Goal: Task Accomplishment & Management: Complete application form

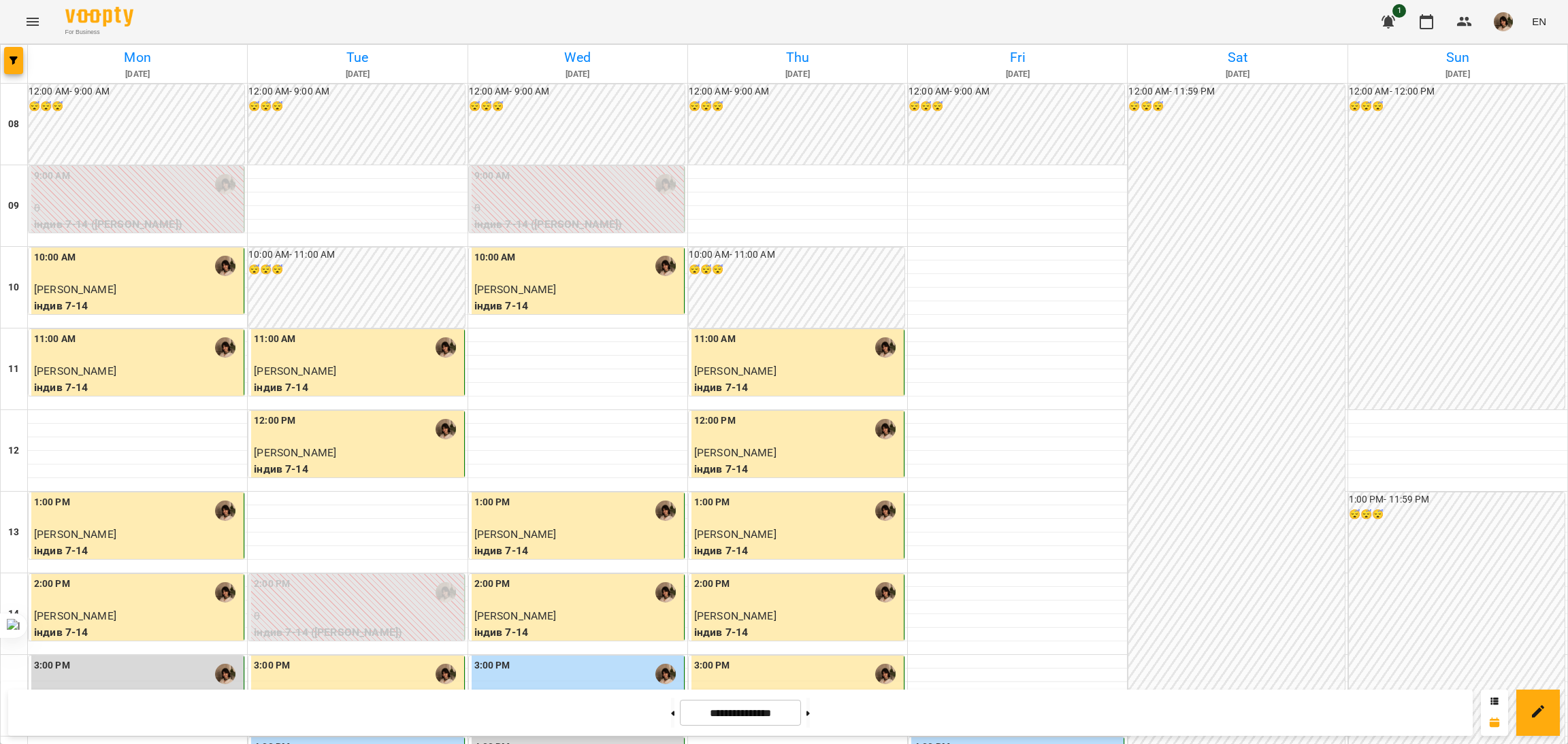
scroll to position [509, 0]
click at [754, 719] on input "**********" at bounding box center [739, 713] width 121 height 27
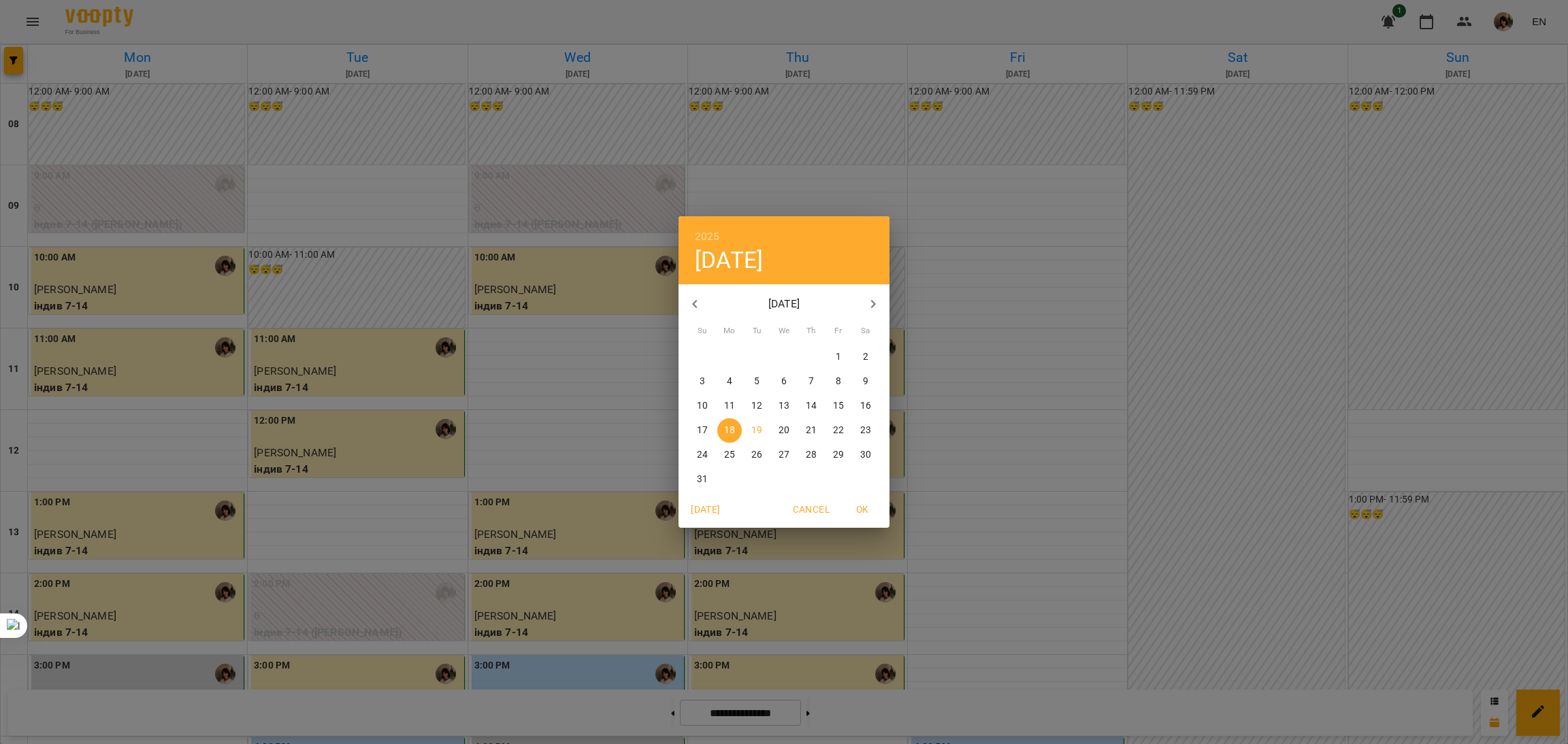
click at [702, 305] on icon "button" at bounding box center [694, 304] width 17 height 17
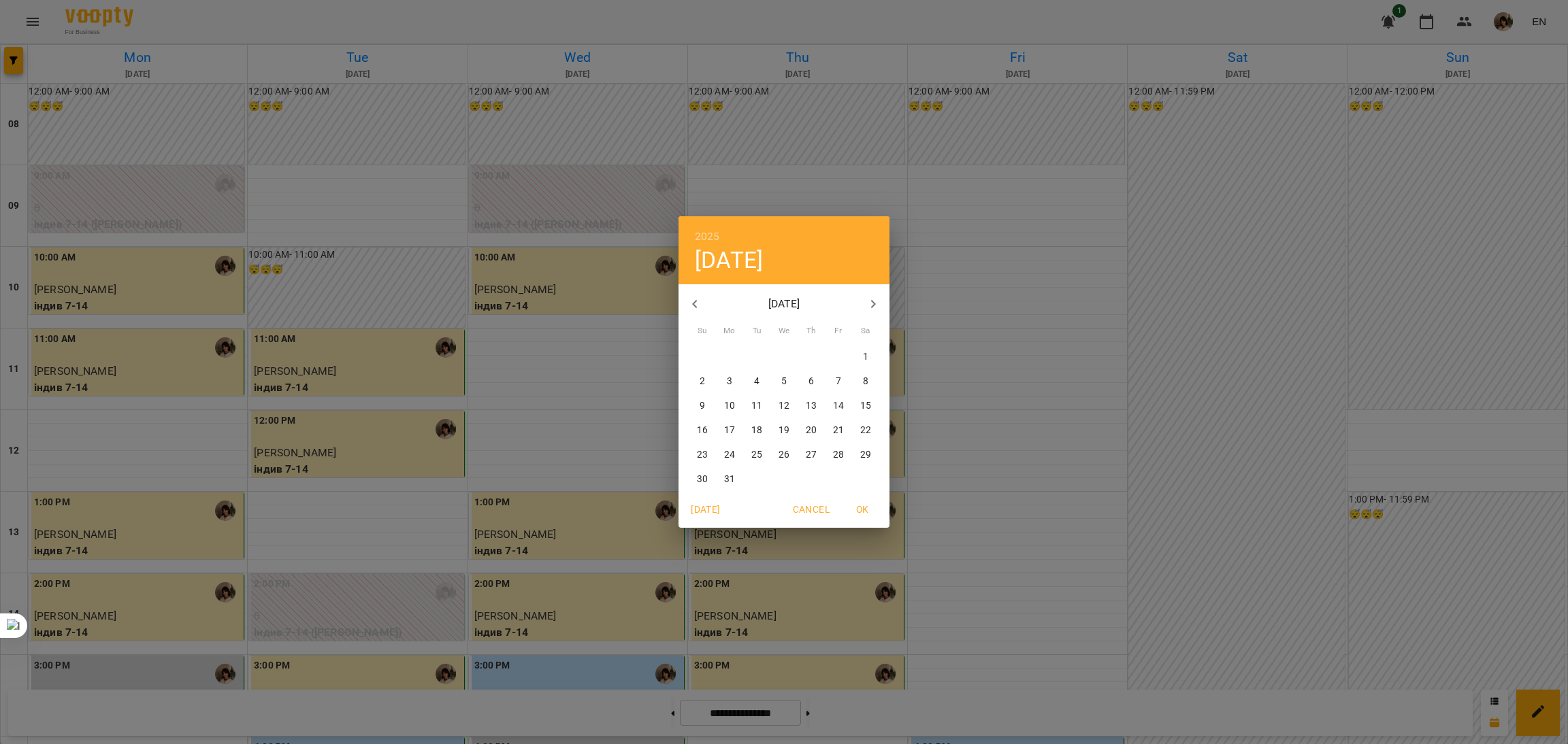
click at [734, 433] on span "17" at bounding box center [730, 431] width 25 height 14
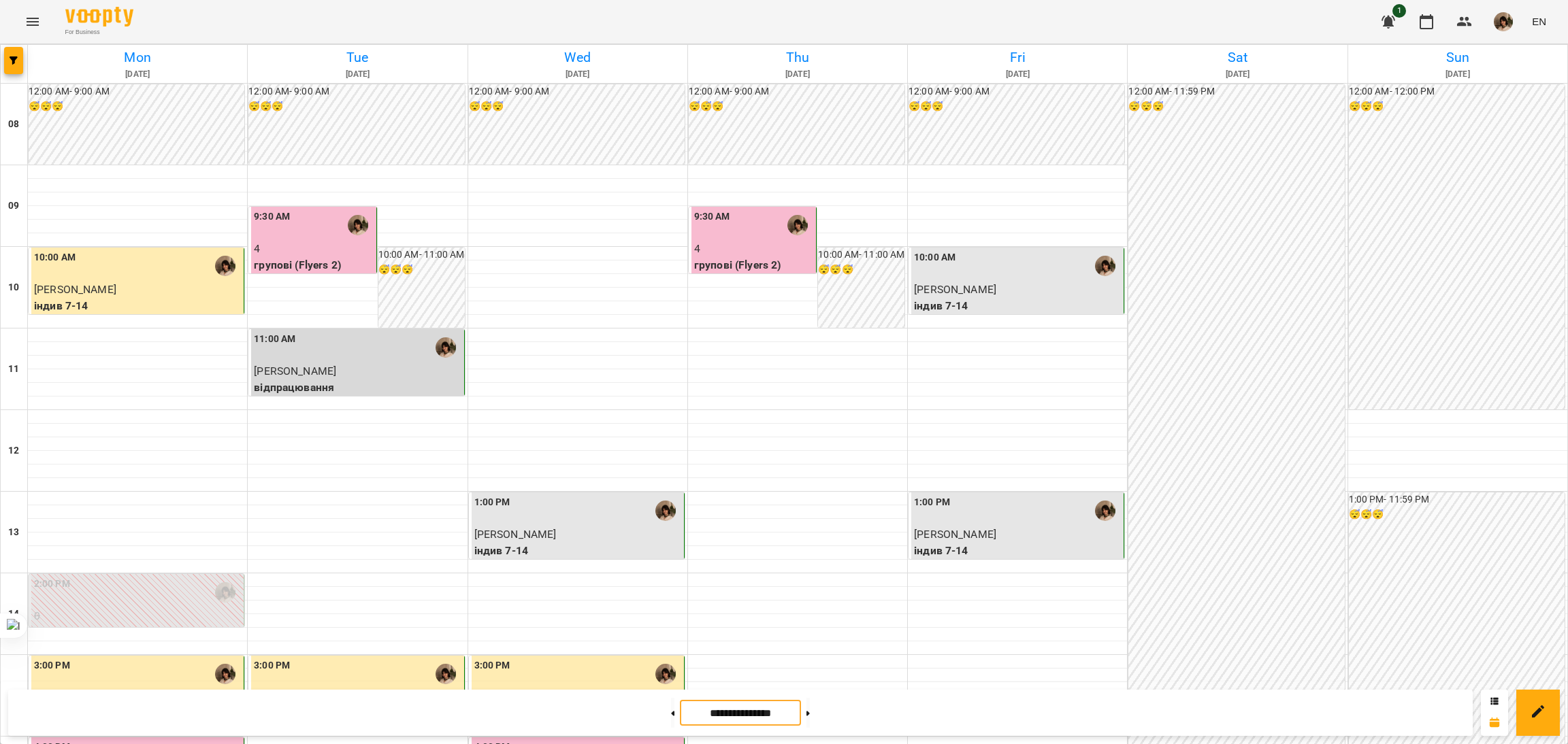
scroll to position [0, 0]
click at [810, 711] on icon at bounding box center [807, 714] width 3 height 6
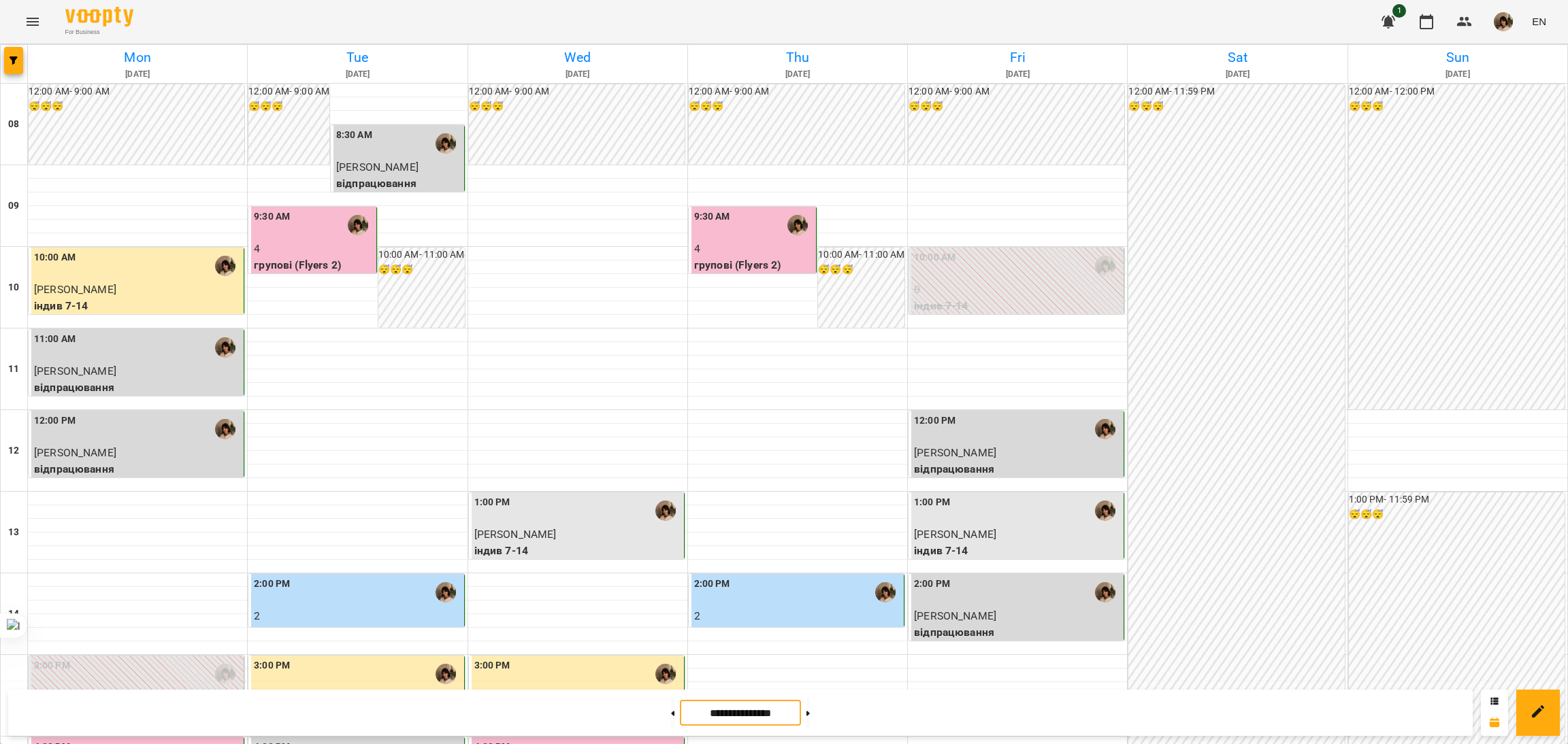
click at [771, 721] on input "**********" at bounding box center [739, 713] width 121 height 27
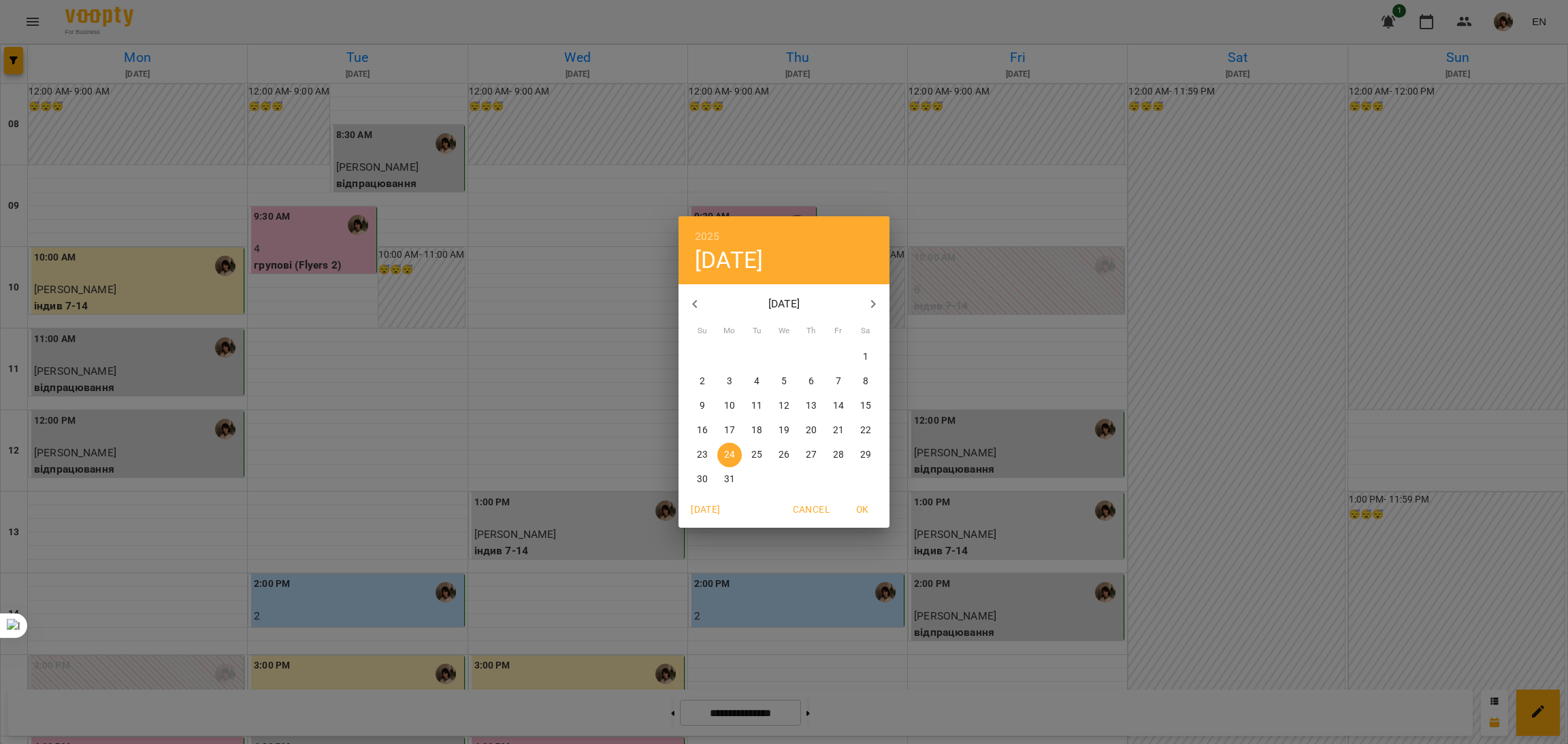
click at [868, 302] on icon "button" at bounding box center [873, 304] width 17 height 17
click at [876, 298] on icon "button" at bounding box center [873, 304] width 17 height 17
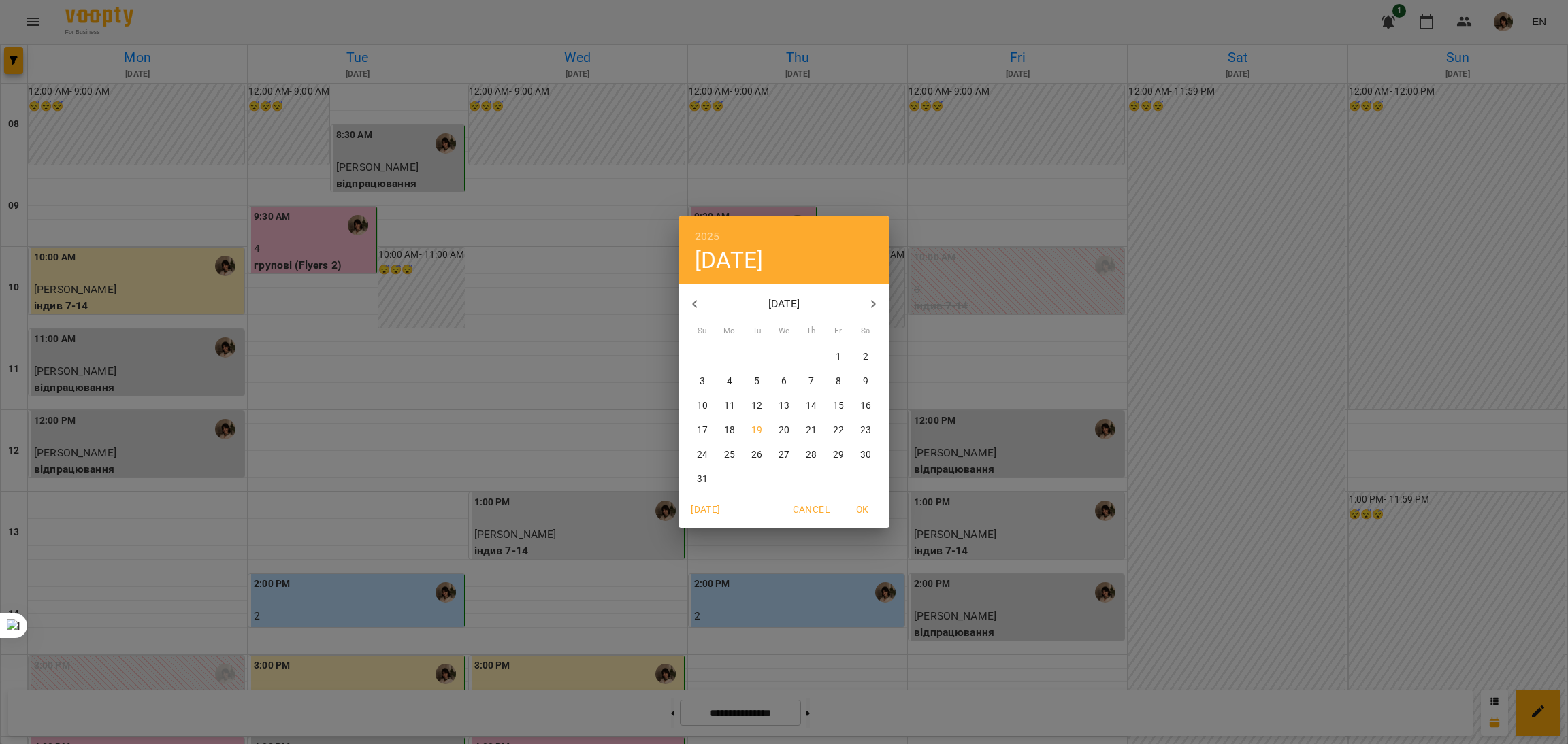
click at [876, 298] on icon "button" at bounding box center [873, 304] width 17 height 17
click at [700, 302] on icon "button" at bounding box center [694, 304] width 17 height 17
click at [799, 435] on span "21" at bounding box center [811, 431] width 25 height 14
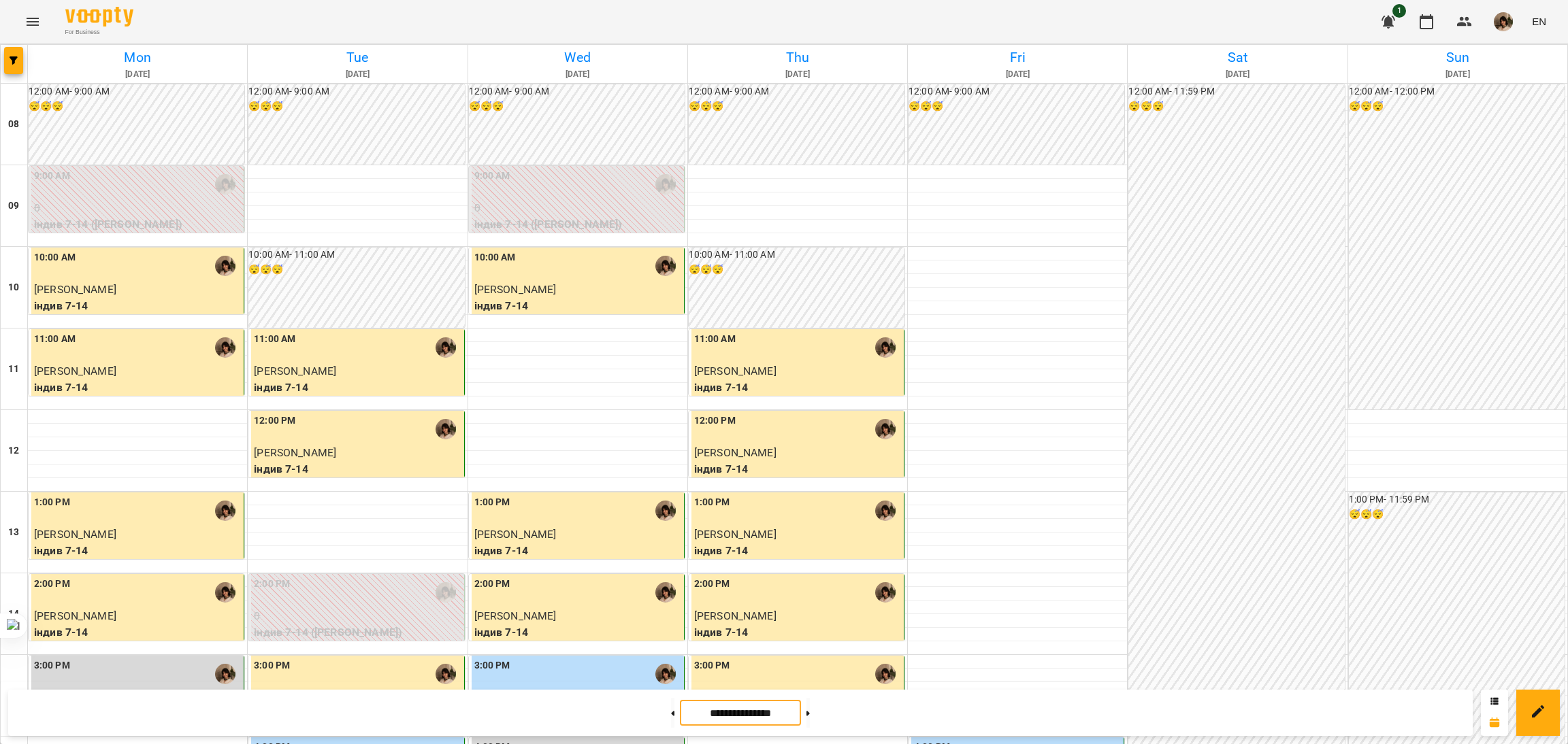
scroll to position [509, 0]
click at [810, 713] on icon at bounding box center [807, 714] width 3 height 6
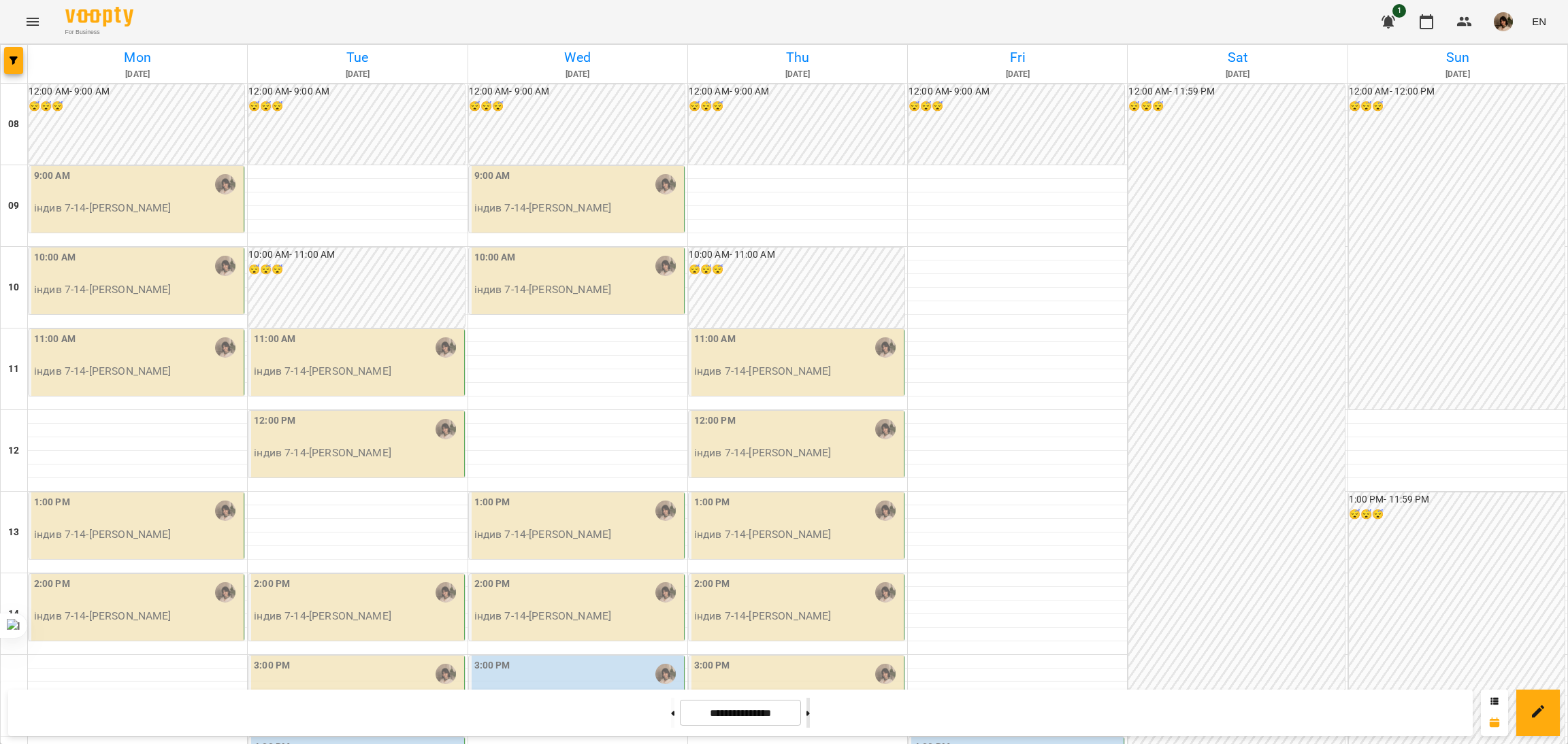
click at [810, 713] on icon at bounding box center [807, 714] width 3 height 6
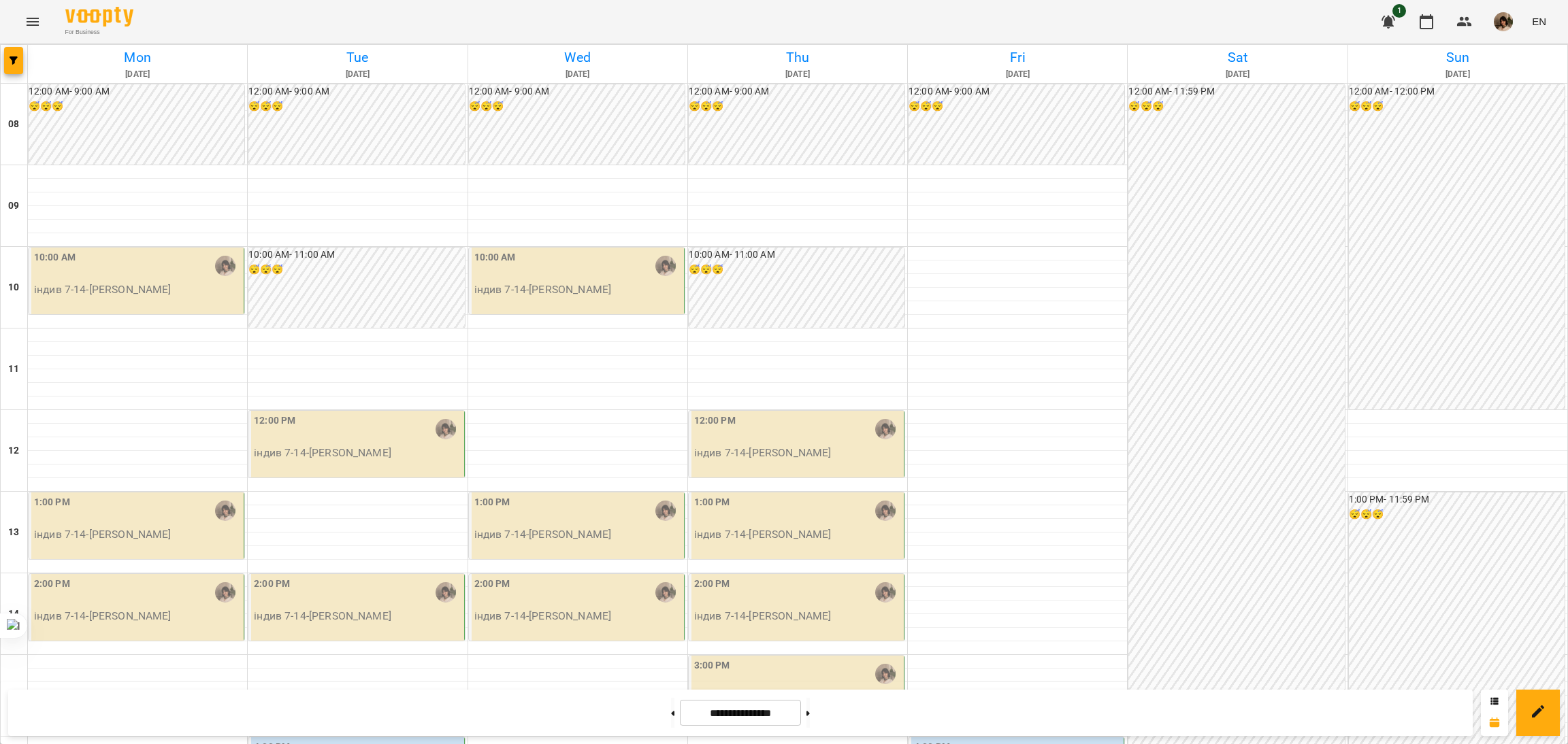
scroll to position [135, 0]
click at [810, 712] on icon at bounding box center [807, 714] width 3 height 6
click at [810, 717] on button at bounding box center [807, 713] width 3 height 29
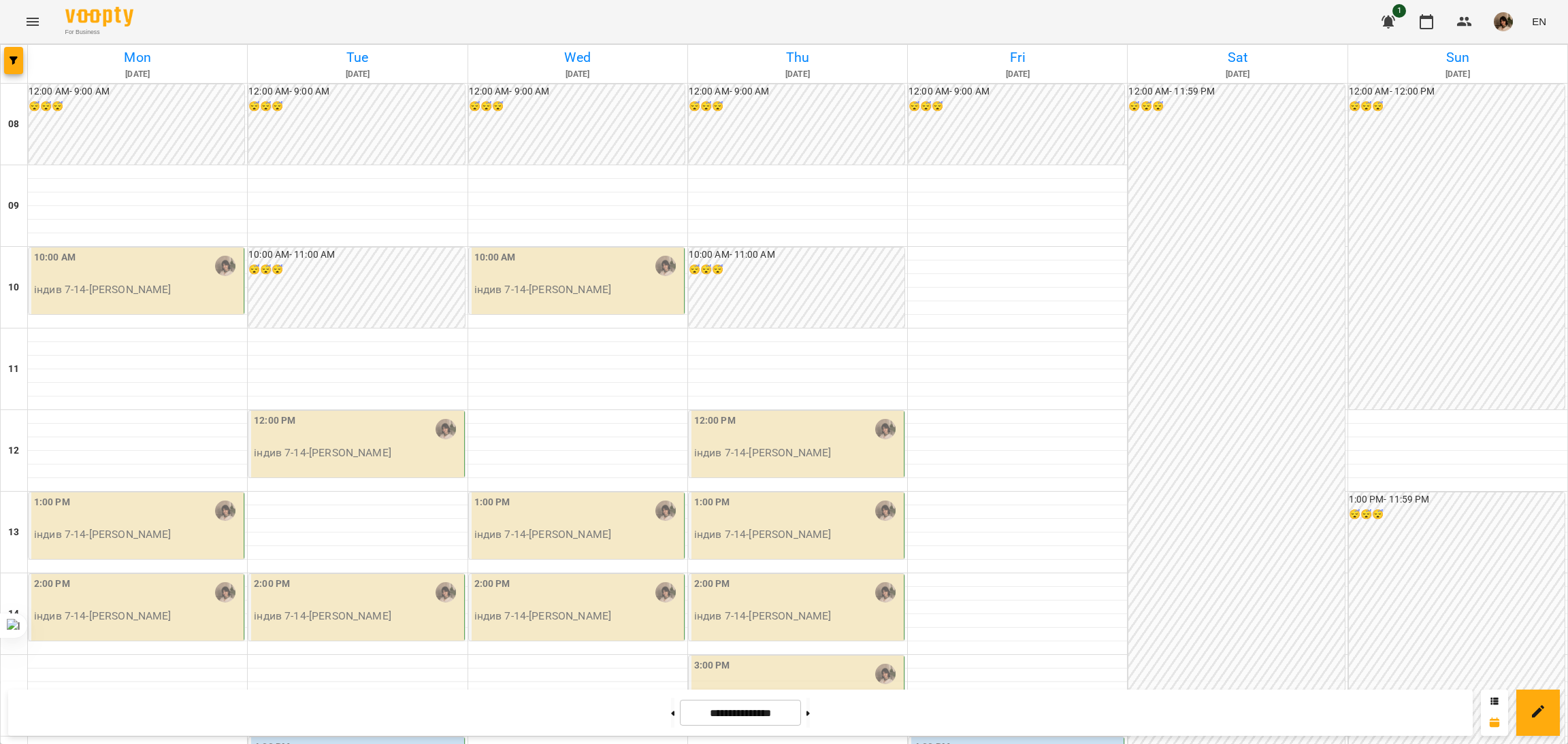
click at [742, 717] on input "**********" at bounding box center [739, 713] width 121 height 27
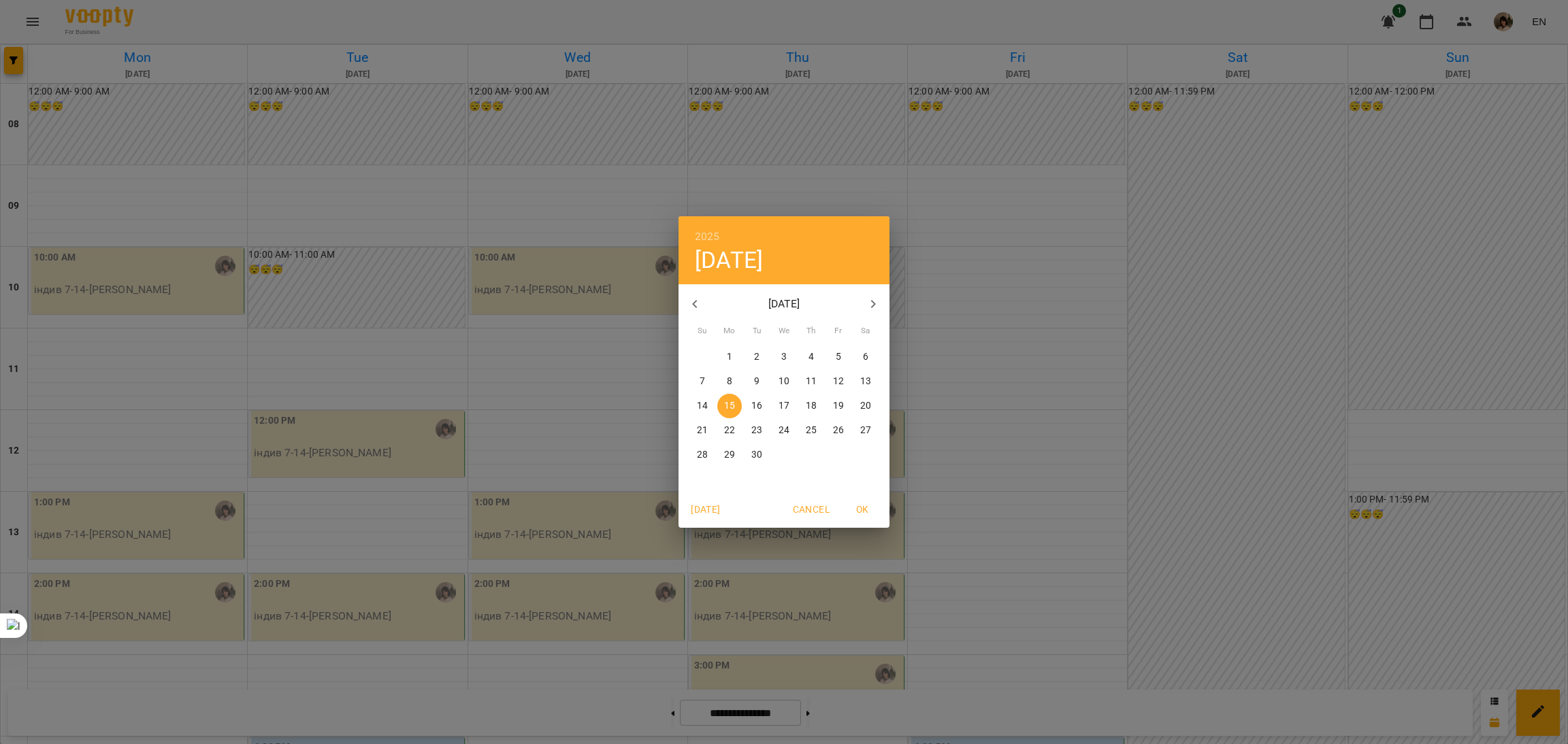
click at [701, 311] on icon "button" at bounding box center [694, 304] width 17 height 17
click at [700, 303] on icon "button" at bounding box center [694, 304] width 17 height 17
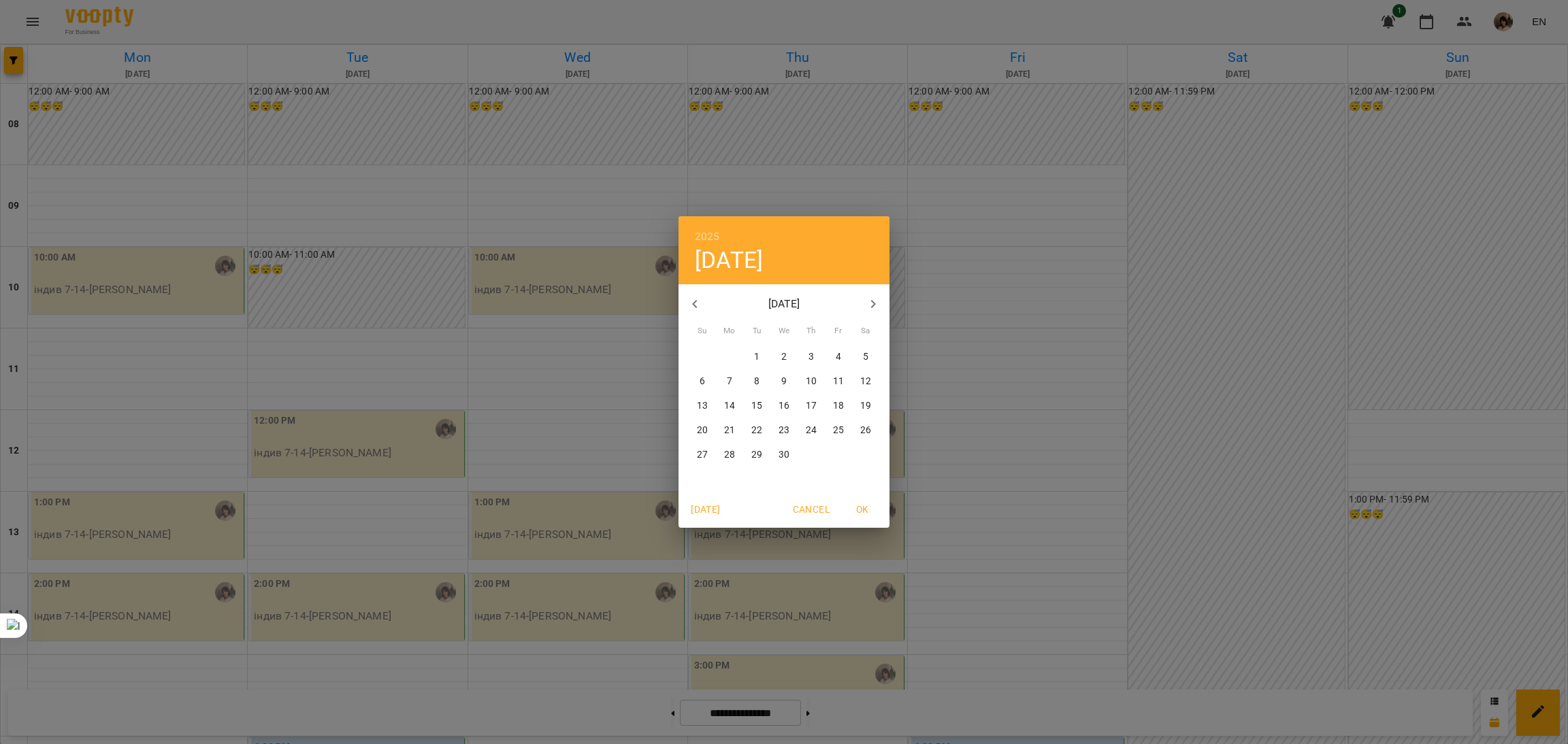
click at [771, 404] on div "16" at bounding box center [784, 405] width 27 height 25
type input "**********"
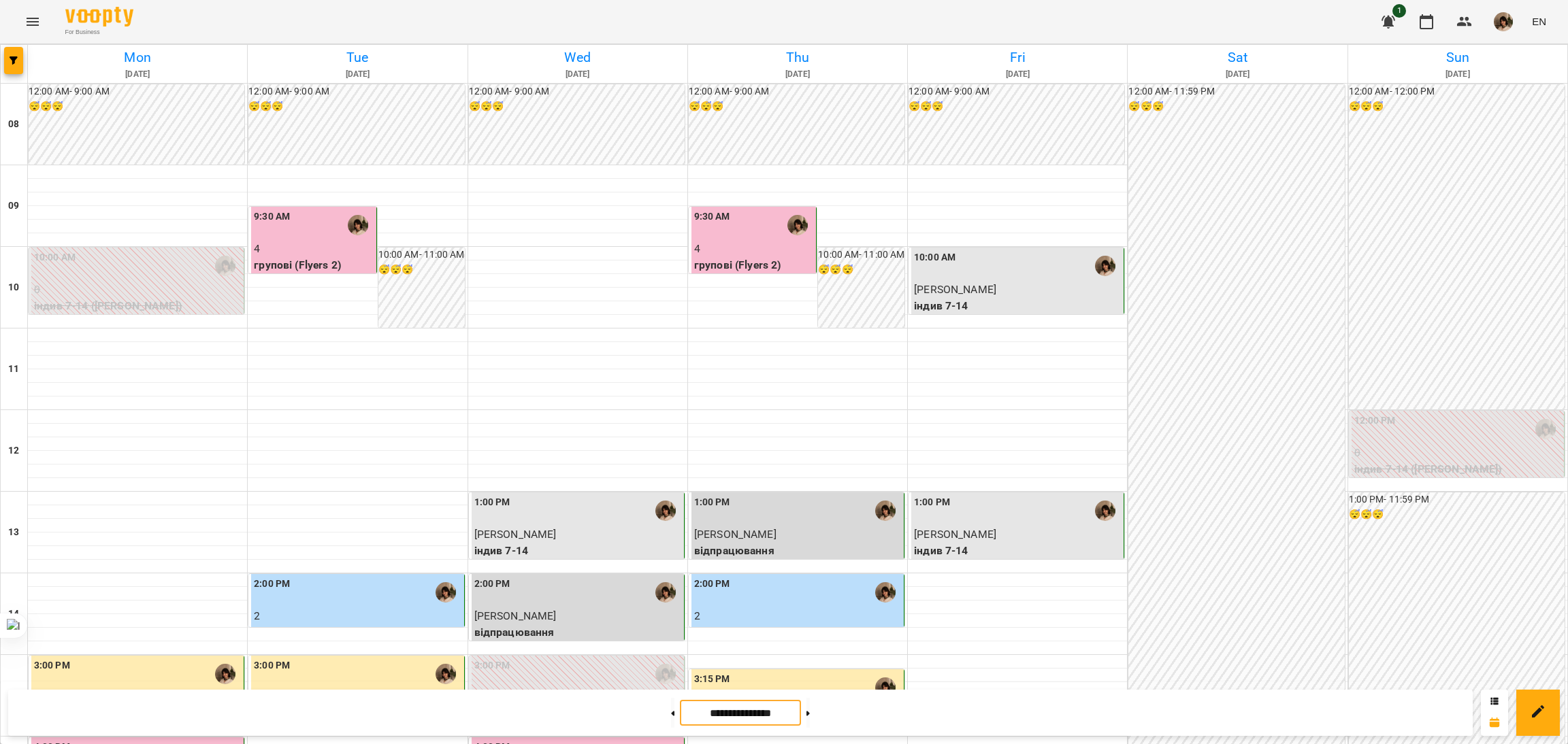
scroll to position [0, 0]
